Goal: Check status: Check status

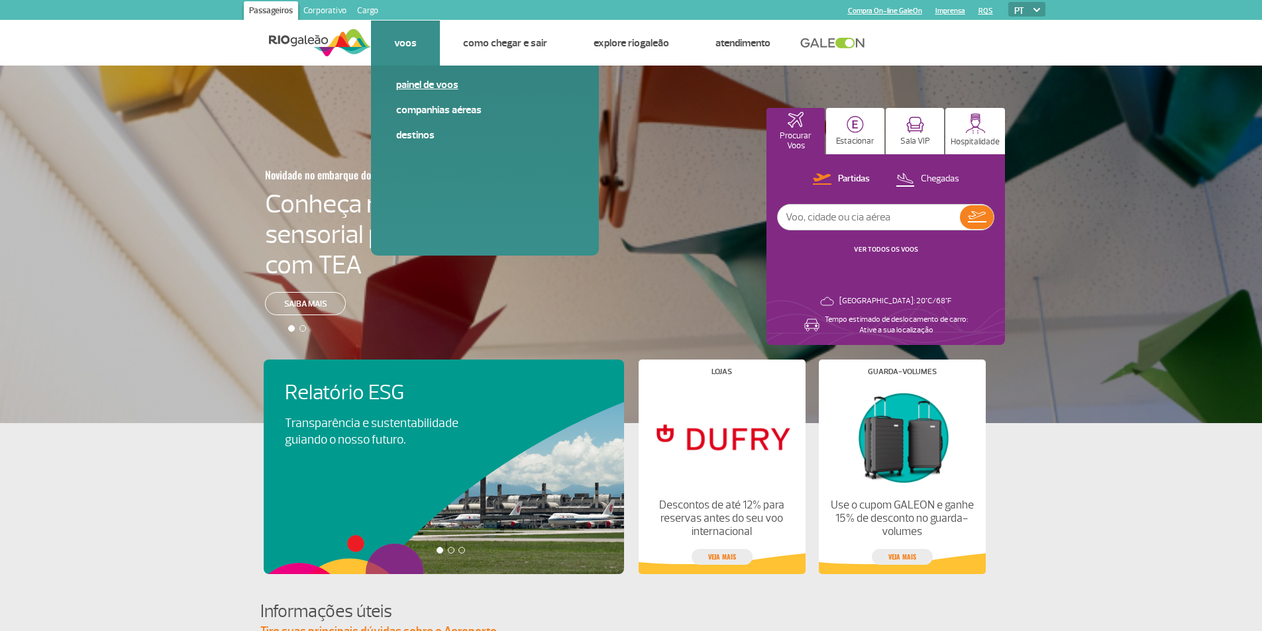
click at [421, 83] on link "Painel de voos" at bounding box center [484, 84] width 177 height 15
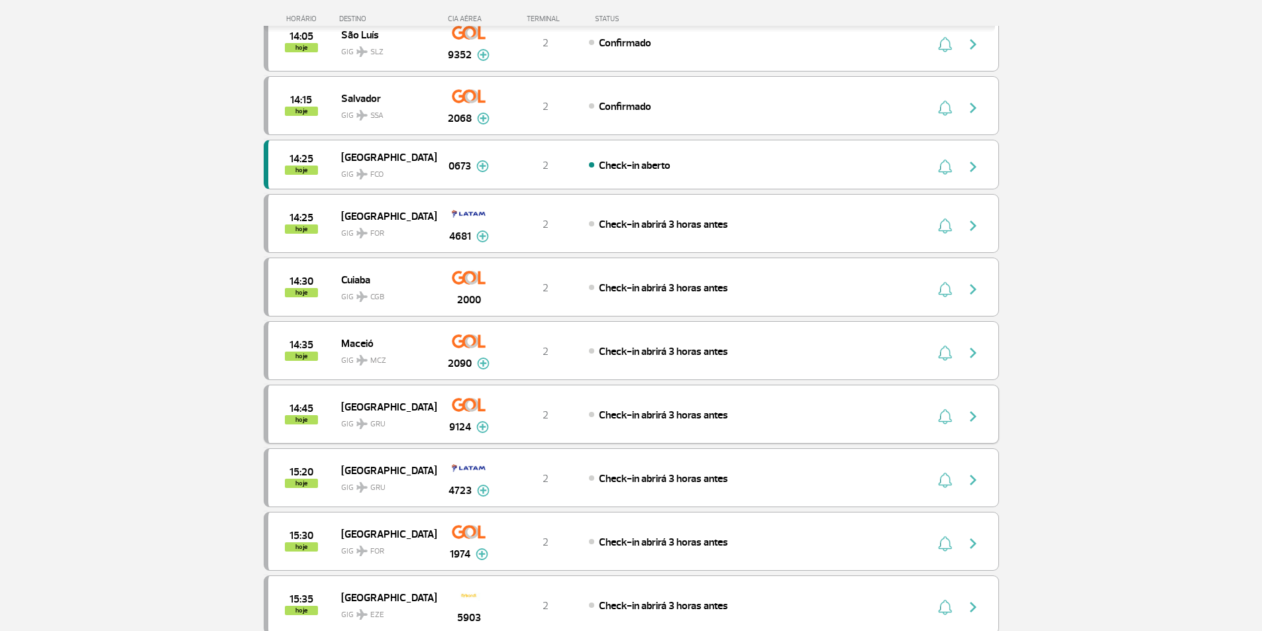
scroll to position [993, 0]
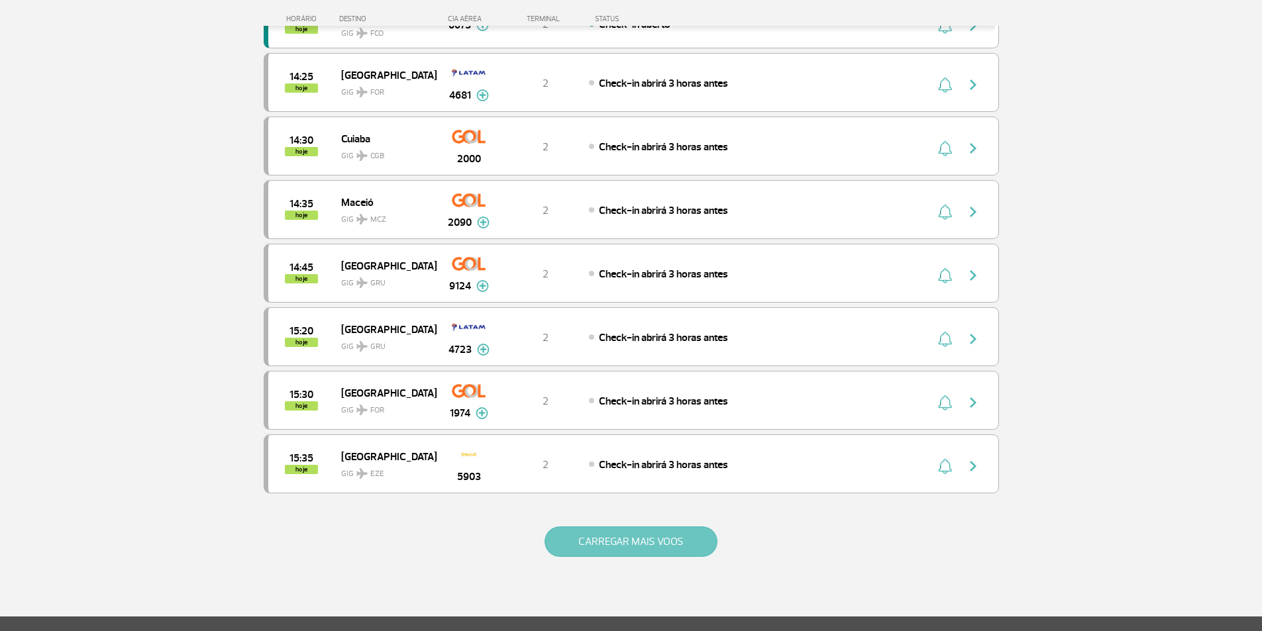
click at [629, 542] on button "CARREGAR MAIS VOOS" at bounding box center [630, 541] width 173 height 30
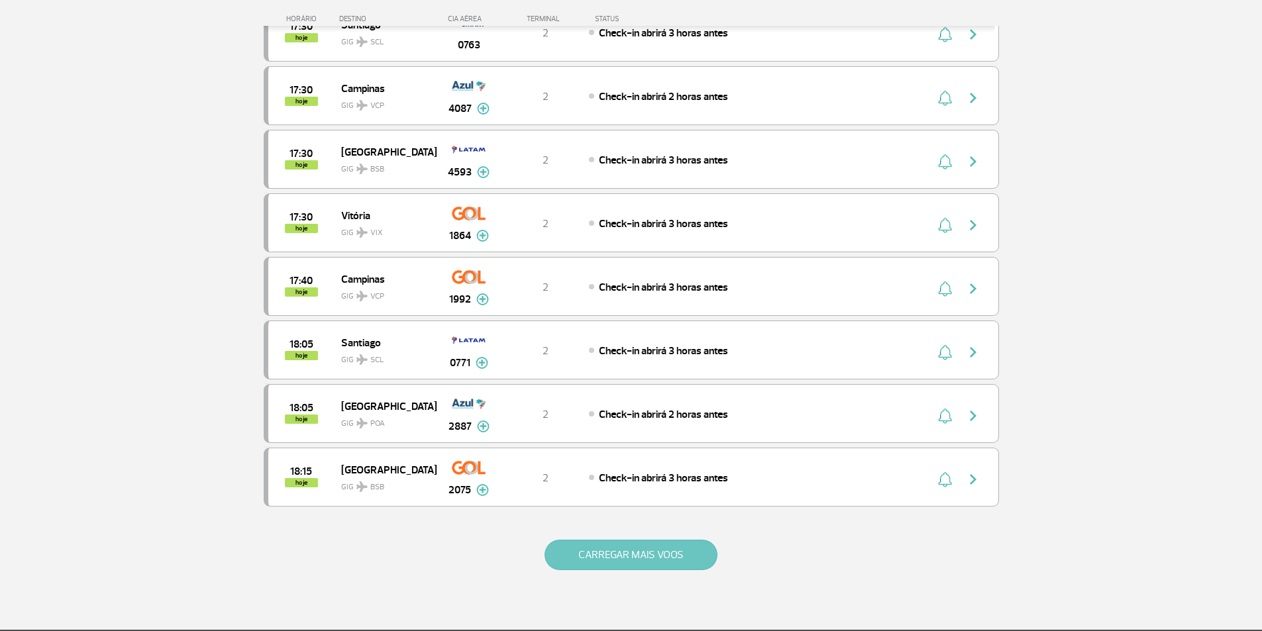
scroll to position [2425, 0]
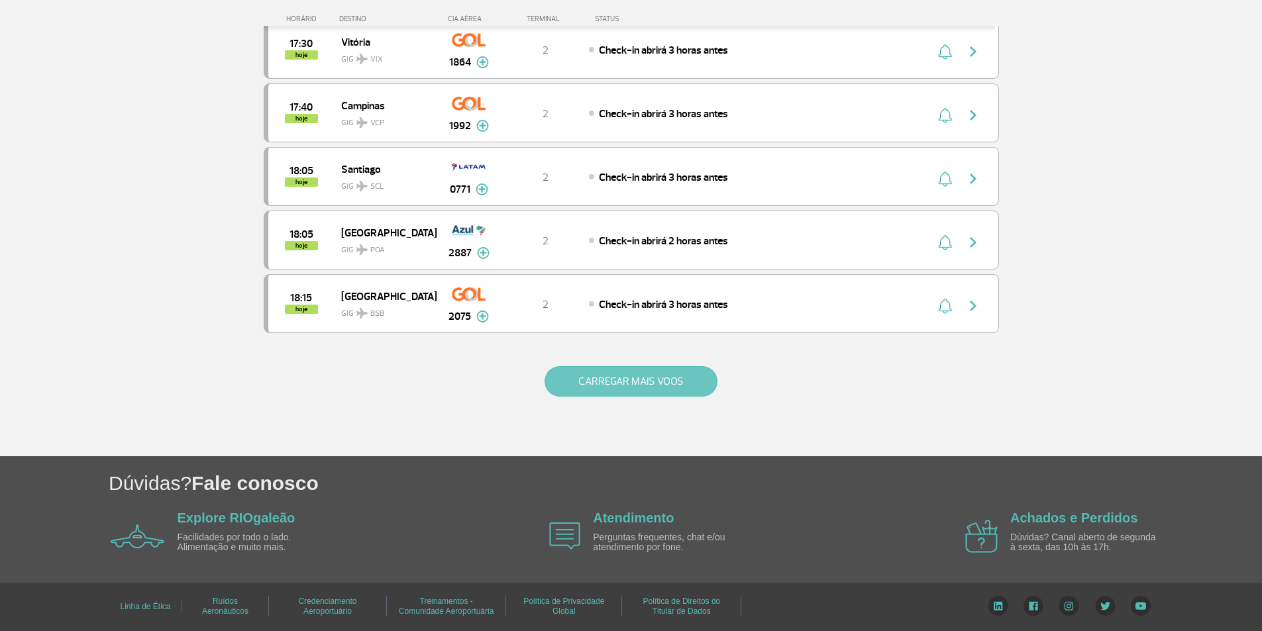
click at [664, 380] on button "CARREGAR MAIS VOOS" at bounding box center [630, 381] width 173 height 30
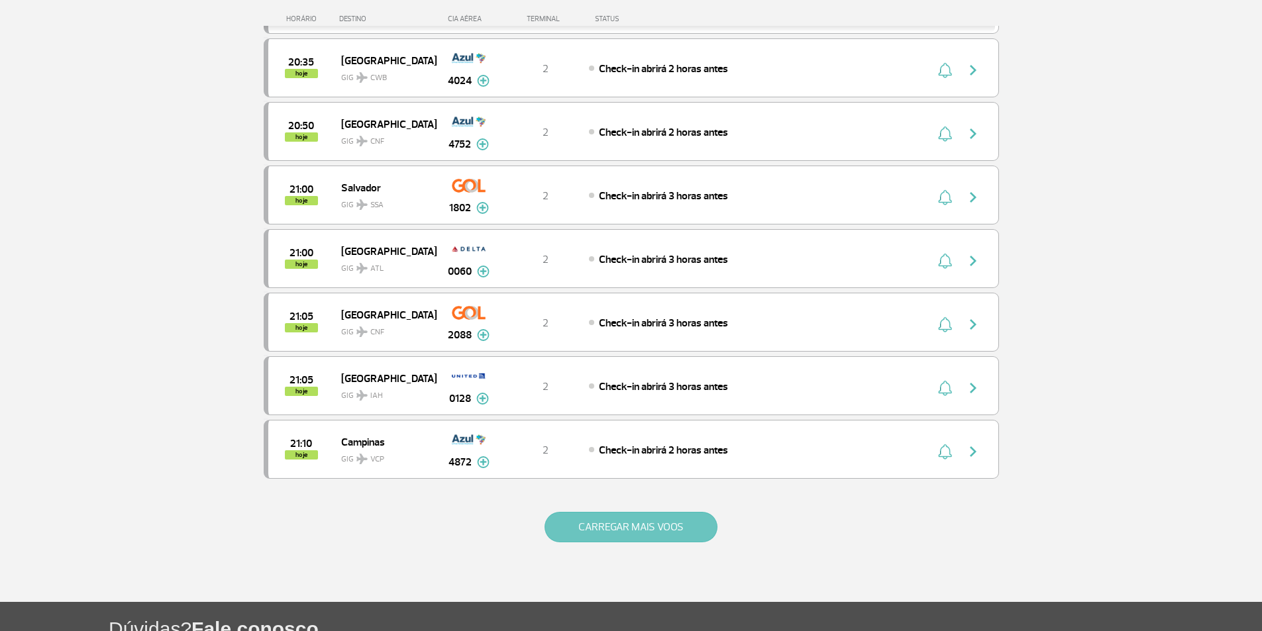
scroll to position [3697, 0]
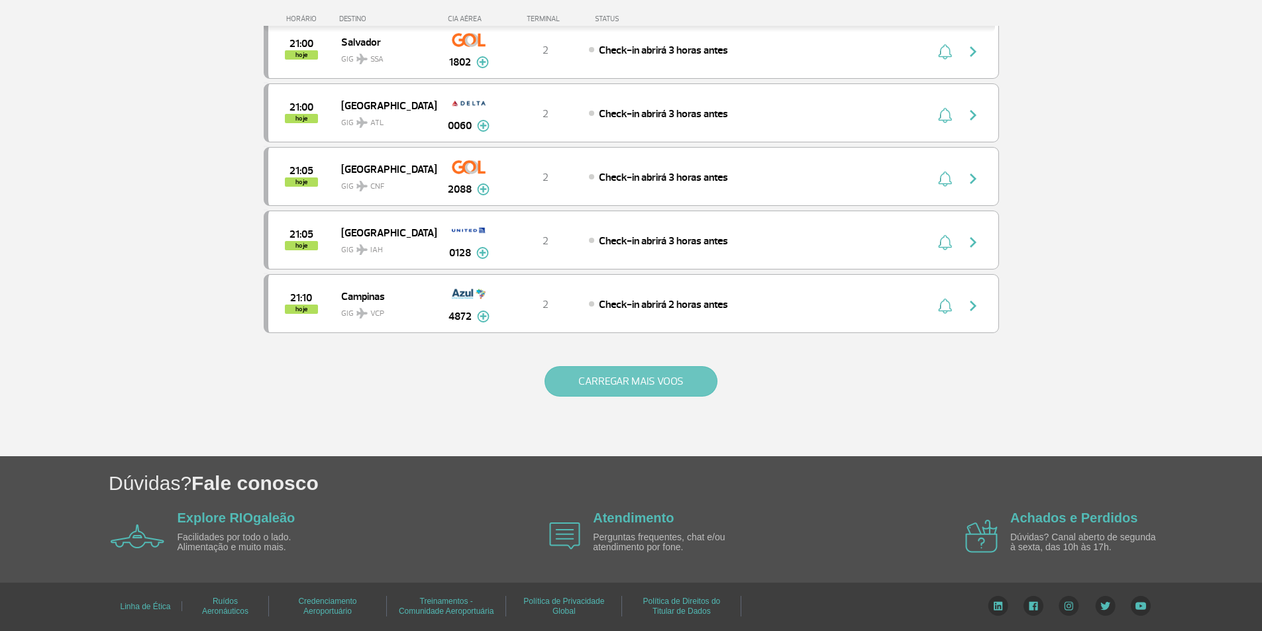
click at [638, 372] on button "CARREGAR MAIS VOOS" at bounding box center [630, 381] width 173 height 30
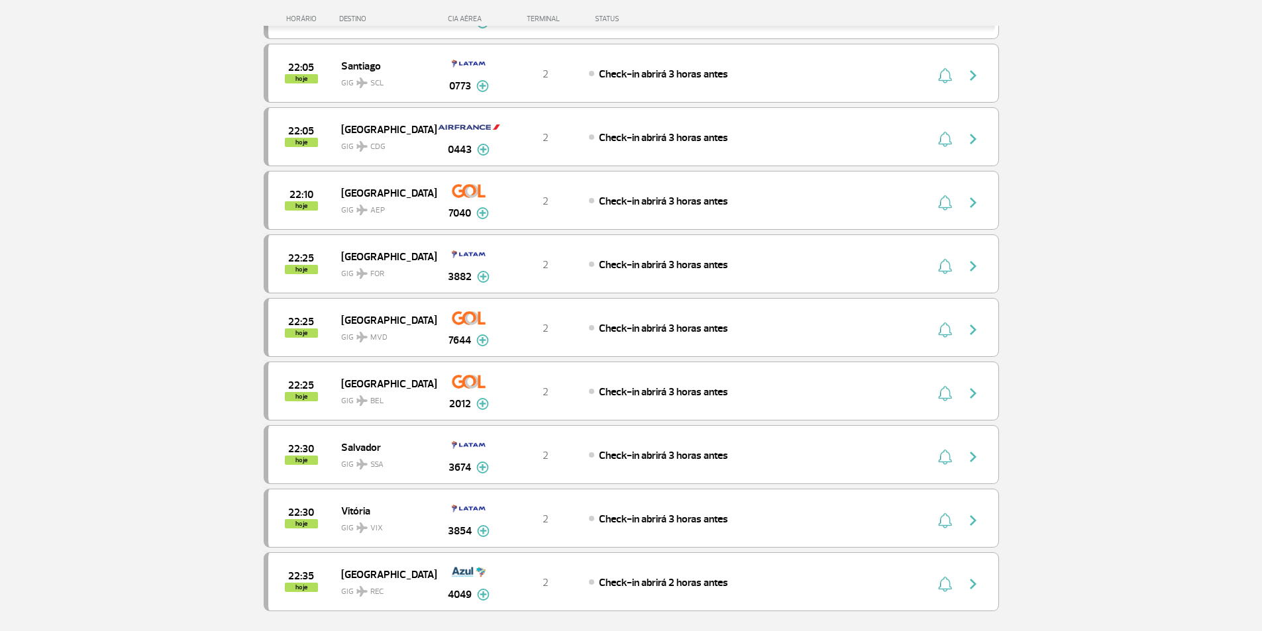
scroll to position [4968, 0]
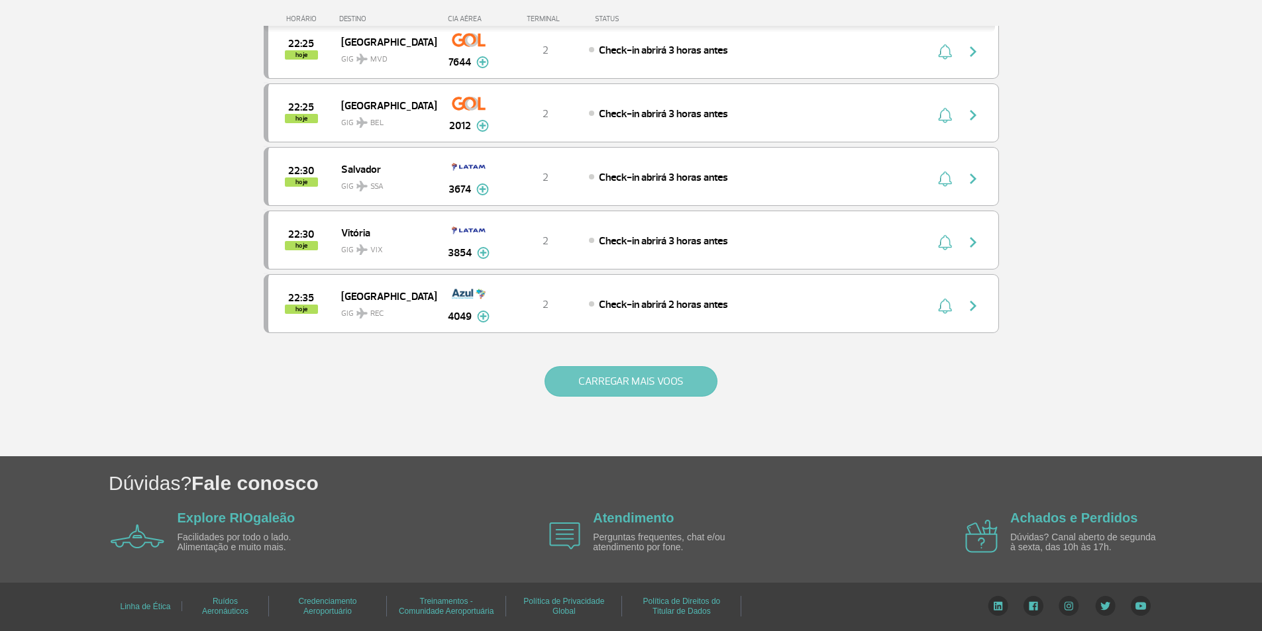
click at [691, 379] on button "CARREGAR MAIS VOOS" at bounding box center [630, 381] width 173 height 30
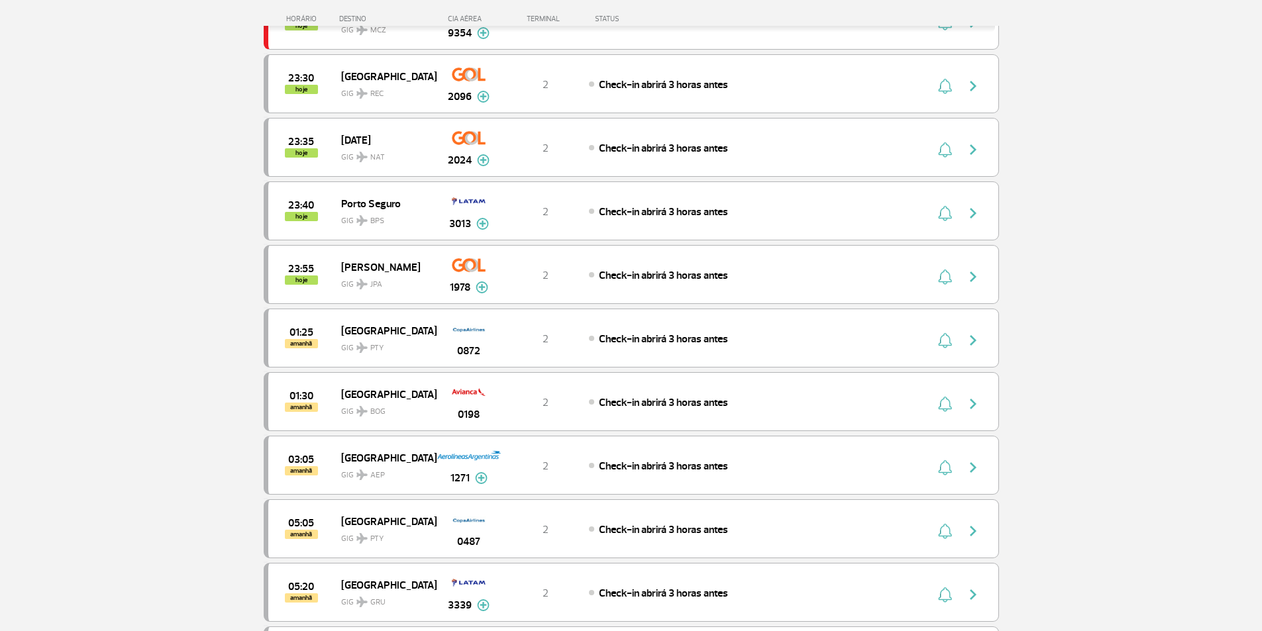
scroll to position [6028, 0]
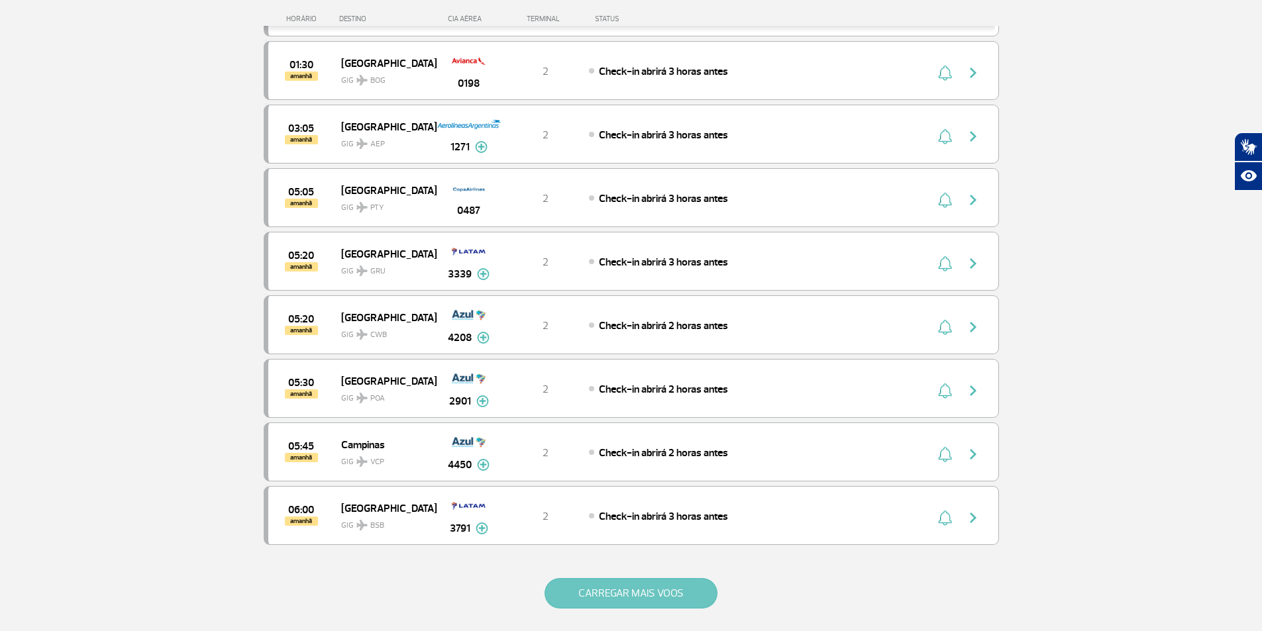
click at [624, 595] on button "CARREGAR MAIS VOOS" at bounding box center [630, 593] width 173 height 30
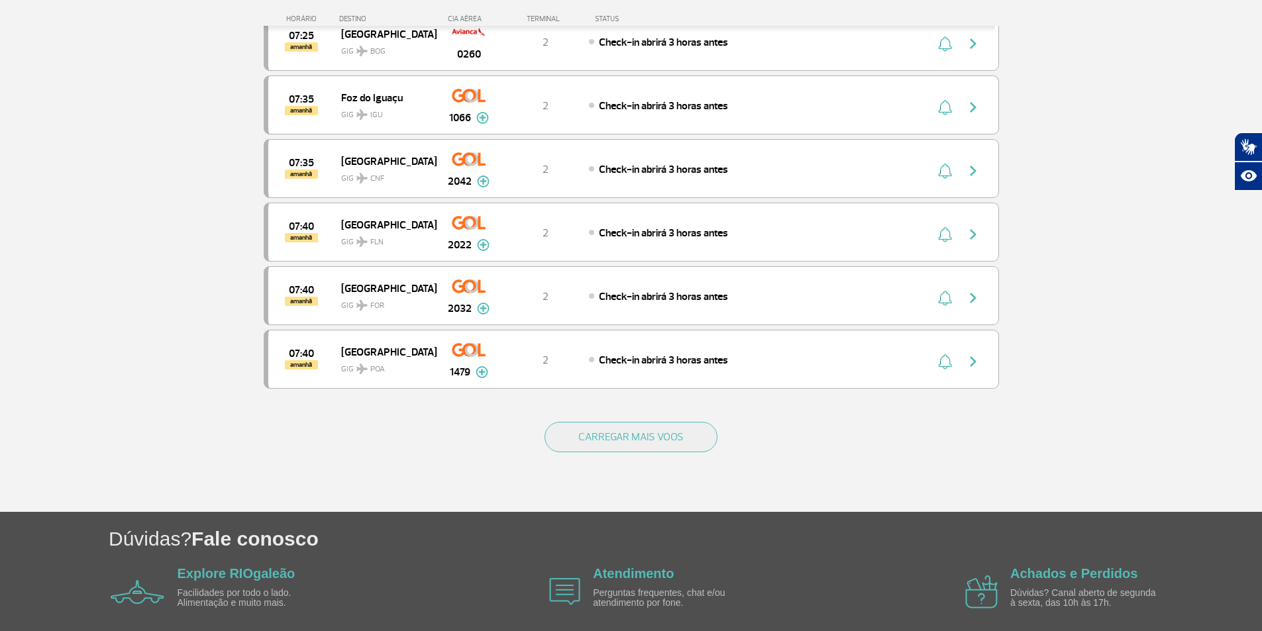
scroll to position [7511, 0]
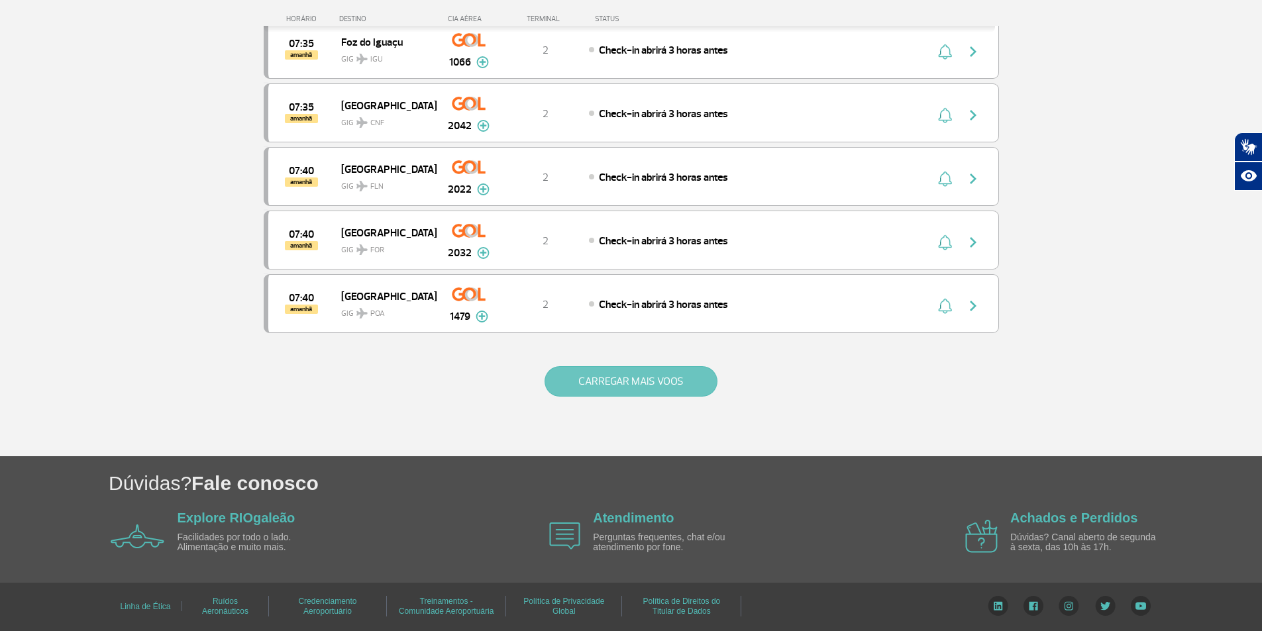
click at [650, 375] on button "CARREGAR MAIS VOOS" at bounding box center [630, 381] width 173 height 30
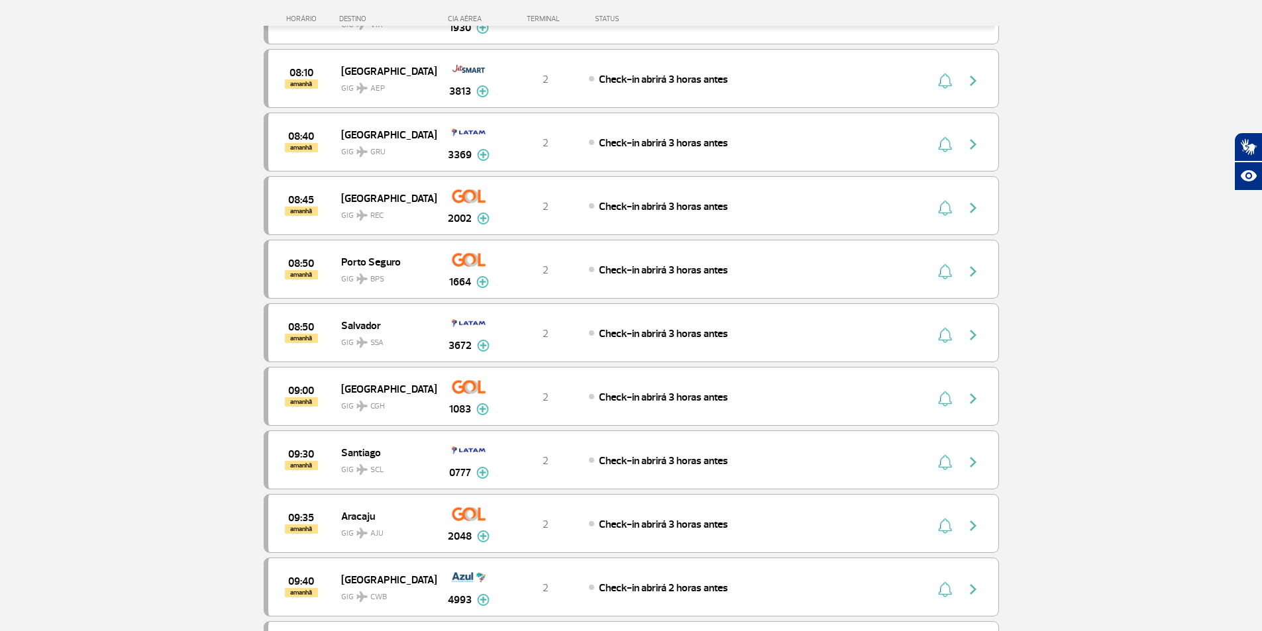
scroll to position [8703, 0]
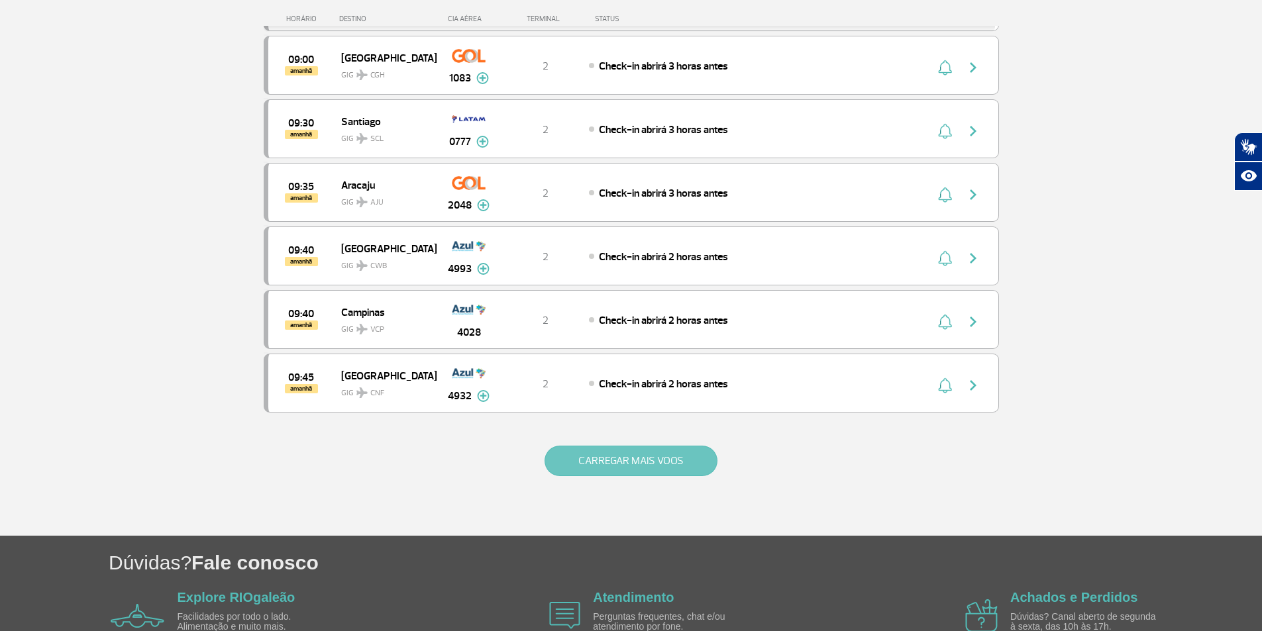
click at [681, 460] on button "CARREGAR MAIS VOOS" at bounding box center [630, 461] width 173 height 30
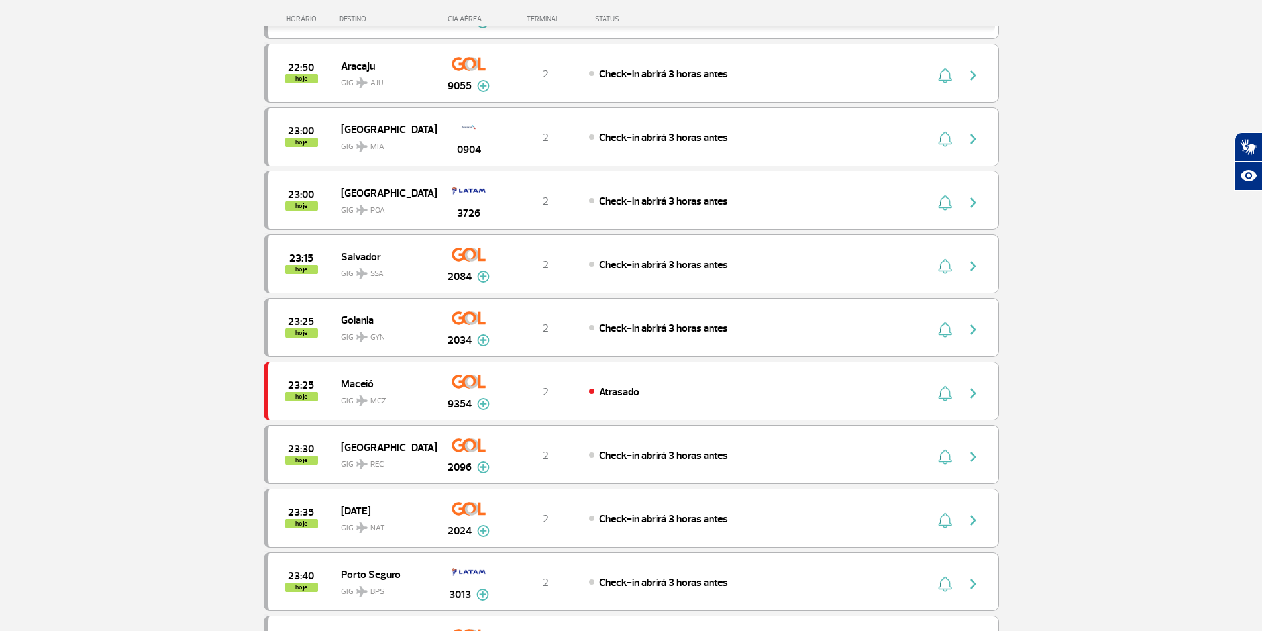
scroll to position [5061, 0]
